Goal: Task Accomplishment & Management: Manage account settings

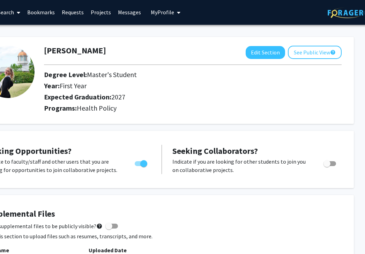
scroll to position [1, 48]
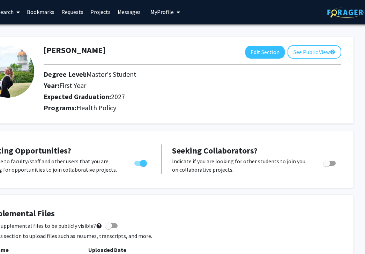
click at [166, 11] on span "My Profile" at bounding box center [161, 11] width 23 height 7
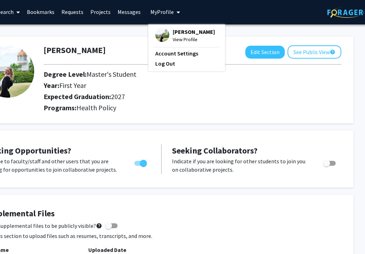
click at [179, 36] on span "[PERSON_NAME]" at bounding box center [194, 32] width 42 height 8
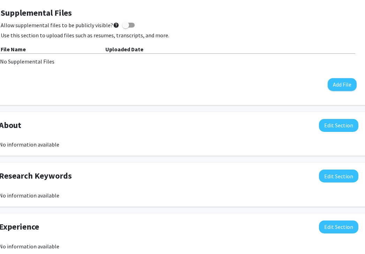
scroll to position [201, 40]
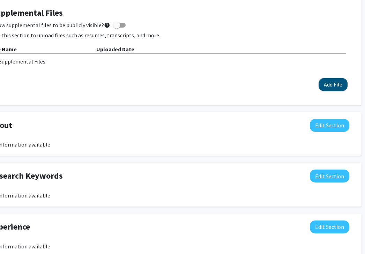
click at [332, 83] on button "Add File" at bounding box center [333, 84] width 29 height 13
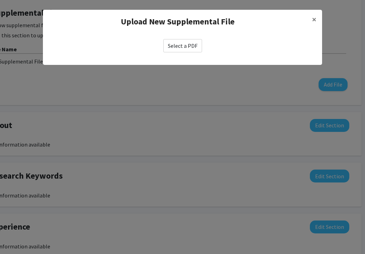
click at [186, 44] on label "Select a PDF" at bounding box center [182, 45] width 39 height 13
click at [0, 0] on input "Select a PDF" at bounding box center [0, 0] width 0 height 0
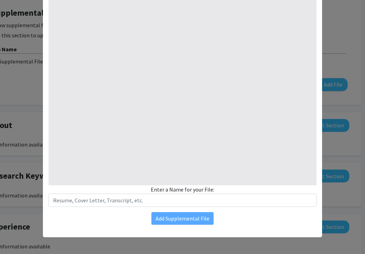
type input "0"
select select "custom"
type input "1"
select select "auto"
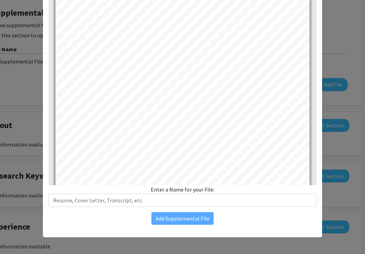
click at [189, 190] on div "Enter a Name for your File:" at bounding box center [183, 196] width 268 height 22
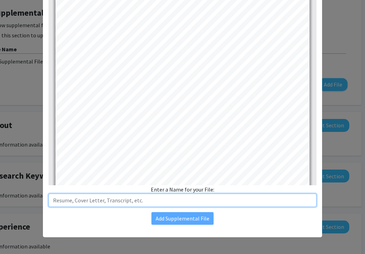
click at [185, 200] on input "text" at bounding box center [183, 200] width 268 height 13
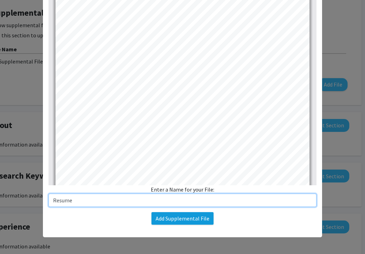
type input "Resume"
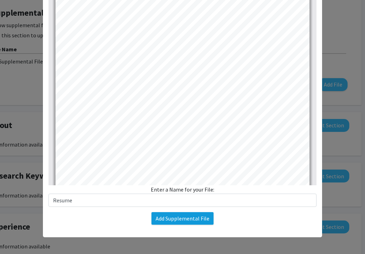
click at [188, 218] on button "Add Supplemental File" at bounding box center [183, 218] width 62 height 13
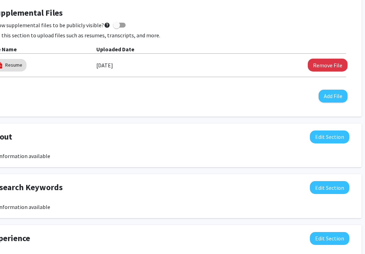
click at [235, 121] on div "Seeking Opportunities? Indicate to faculty/staff and other users that you are l…" at bounding box center [170, 179] width 384 height 499
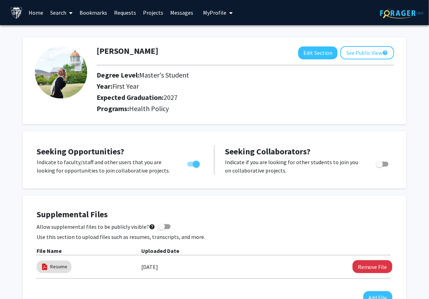
scroll to position [0, 0]
click at [153, 9] on link "Projects" at bounding box center [153, 12] width 27 height 24
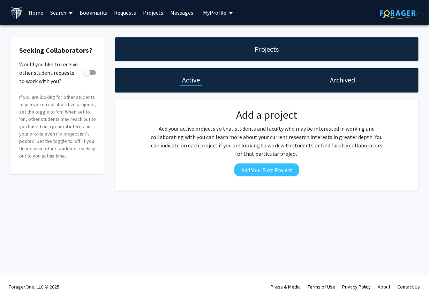
click at [39, 10] on link "Home" at bounding box center [36, 12] width 22 height 24
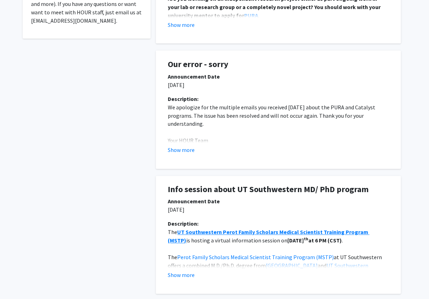
scroll to position [247, 0]
